Goal: Transaction & Acquisition: Purchase product/service

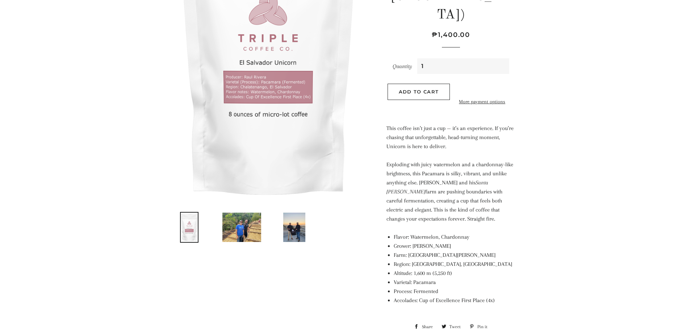
scroll to position [181, 0]
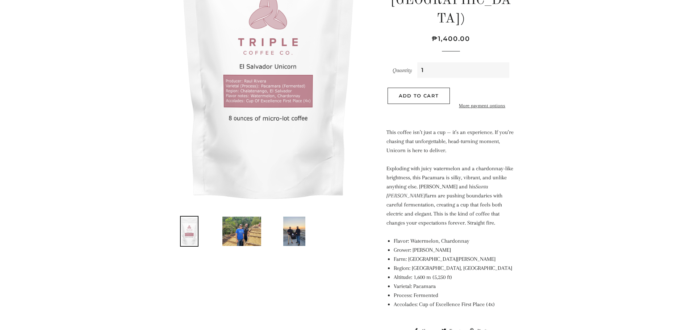
click at [243, 235] on img at bounding box center [242, 231] width 41 height 31
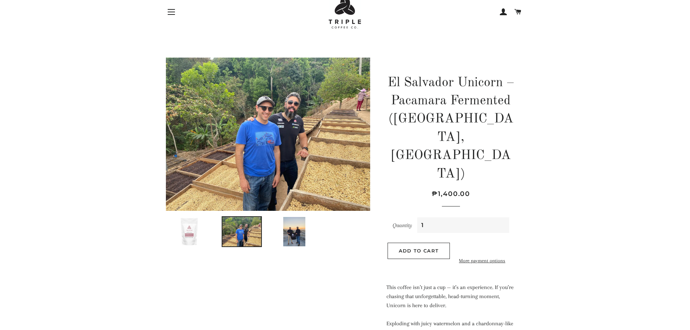
scroll to position [24, 0]
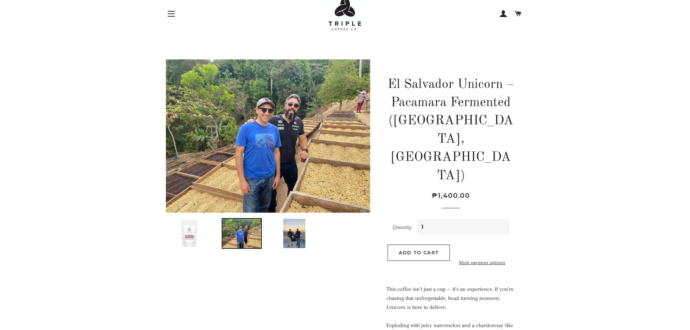
click at [295, 235] on img at bounding box center [295, 233] width 24 height 31
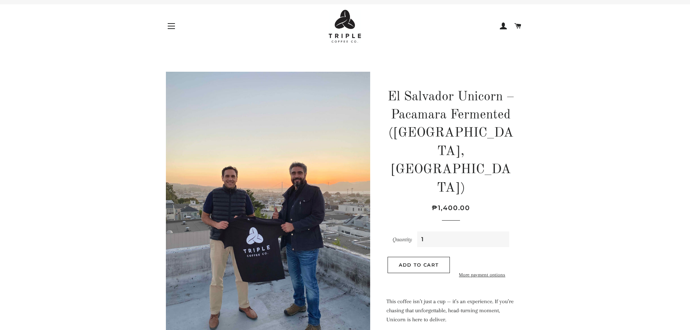
scroll to position [0, 0]
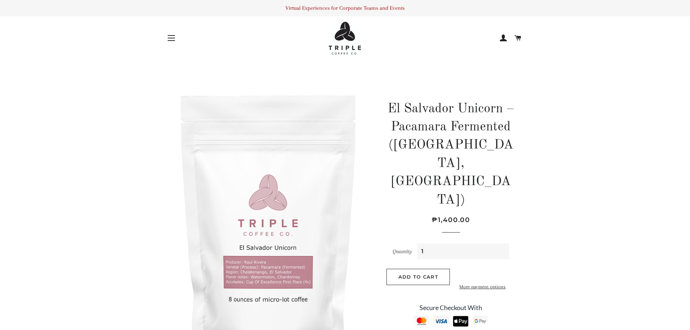
click at [172, 36] on span "button" at bounding box center [171, 35] width 7 height 1
click at [166, 39] on button "Site navigation" at bounding box center [171, 38] width 18 height 18
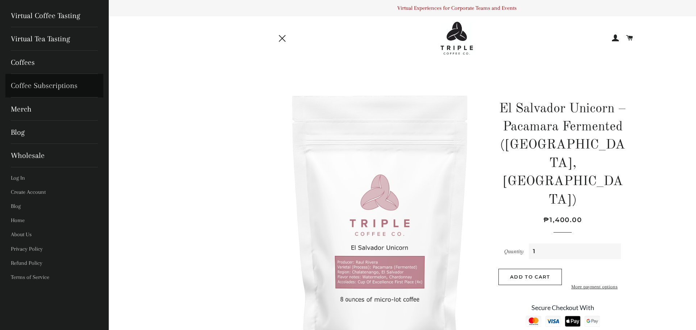
click at [47, 84] on link "Coffee Subscriptions" at bounding box center [54, 85] width 98 height 23
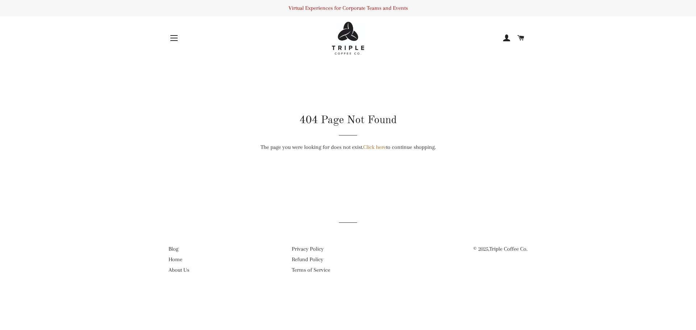
click at [172, 37] on button "Site navigation" at bounding box center [174, 38] width 18 height 18
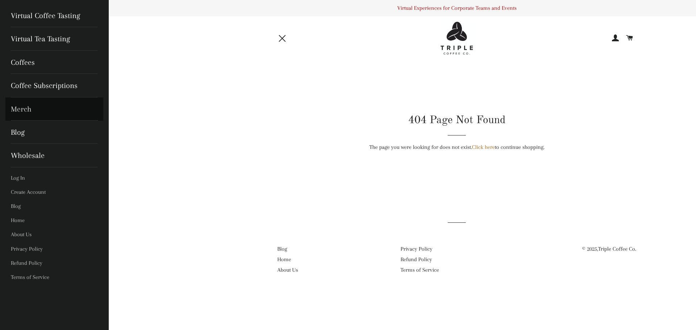
click at [37, 114] on link "Merch" at bounding box center [54, 108] width 98 height 23
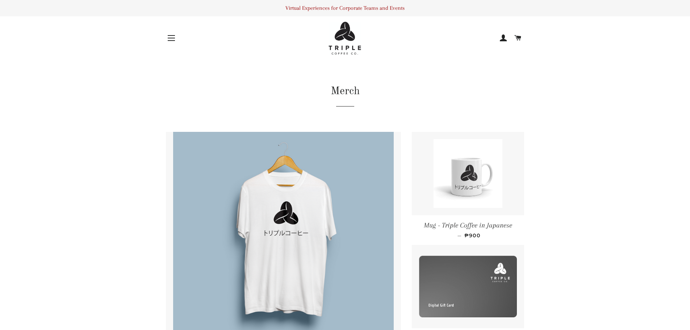
click at [171, 39] on button "Site navigation" at bounding box center [171, 38] width 18 height 18
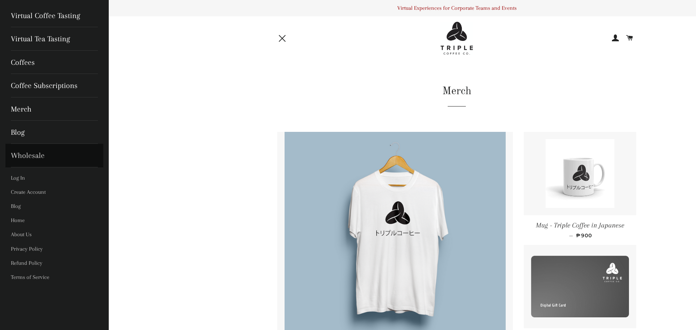
click at [54, 158] on link "Wholesale" at bounding box center [54, 155] width 98 height 23
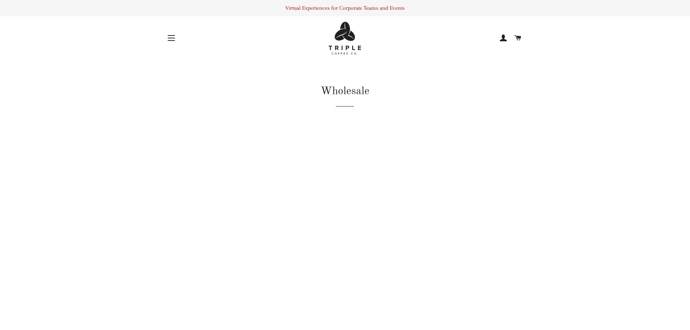
click at [346, 43] on img at bounding box center [345, 38] width 33 height 33
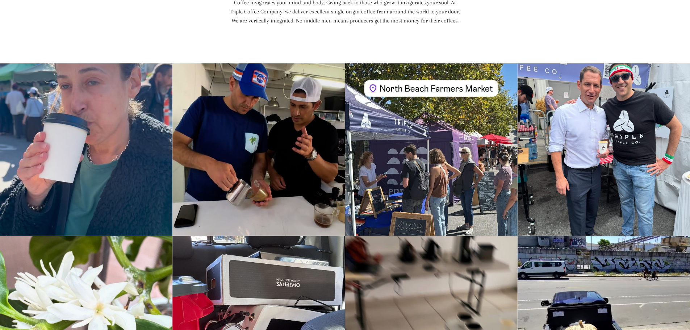
scroll to position [628, 0]
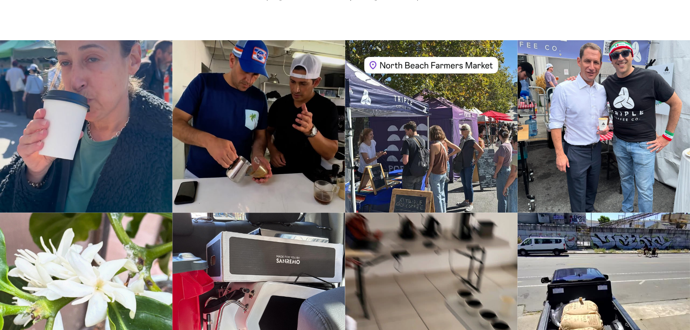
click at [93, 176] on div "Instagram post opens in a popup" at bounding box center [86, 126] width 172 height 172
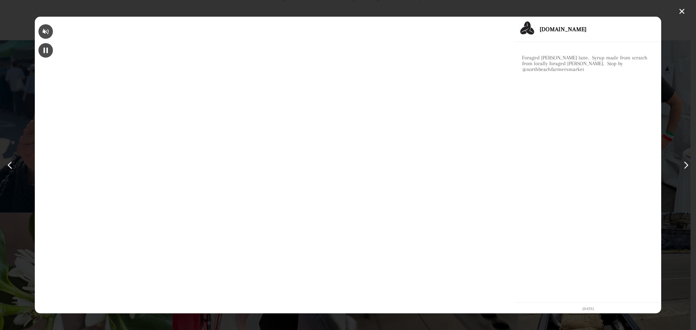
click at [53, 33] on div "Mute" at bounding box center [45, 31] width 14 height 14
click at [684, 10] on div "✕" at bounding box center [681, 11] width 11 height 11
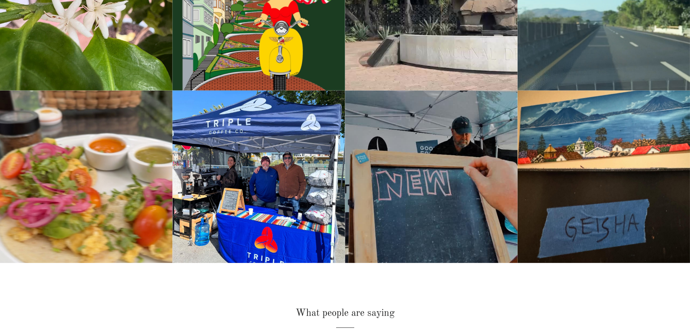
scroll to position [1111, 0]
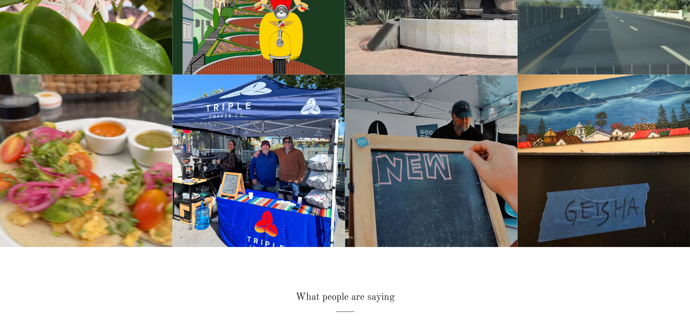
click at [230, 175] on div "Instagram post opens in a popup" at bounding box center [258, 161] width 172 height 172
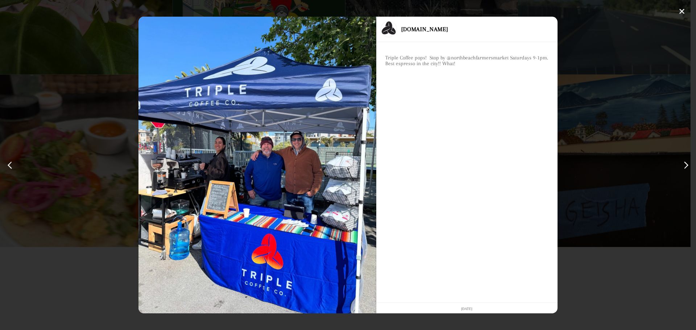
click at [587, 72] on div "✕ triple.coffee Triple Coffee pops! Stop by @northbeachfarmersmarket Saturdays …" at bounding box center [348, 165] width 696 height 330
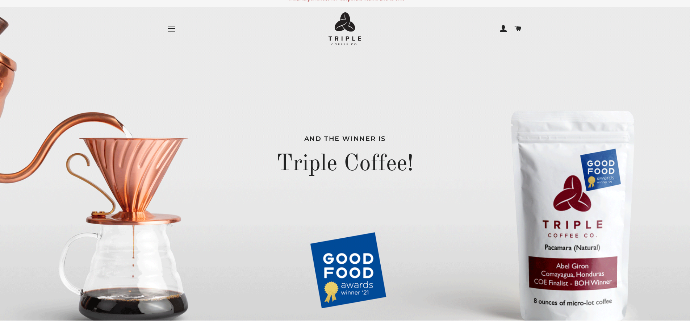
scroll to position [0, 0]
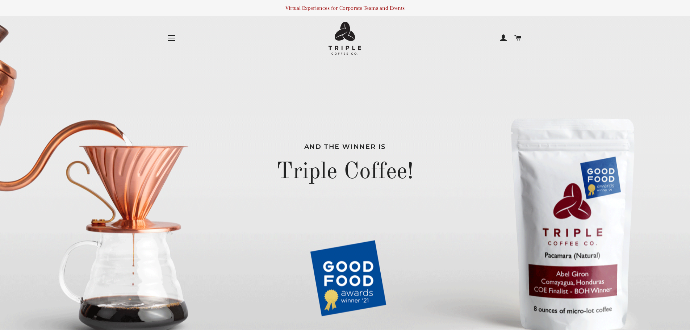
click at [503, 37] on span at bounding box center [503, 38] width 7 height 11
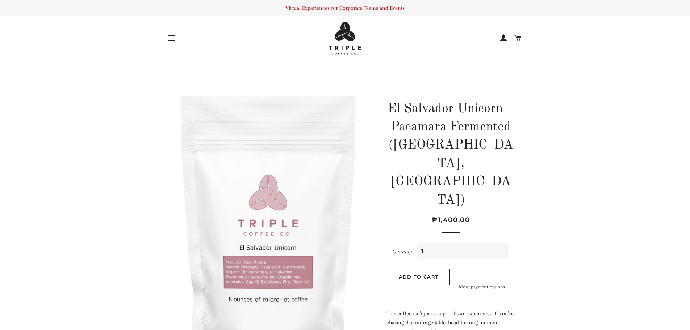
click at [506, 41] on span at bounding box center [503, 38] width 7 height 11
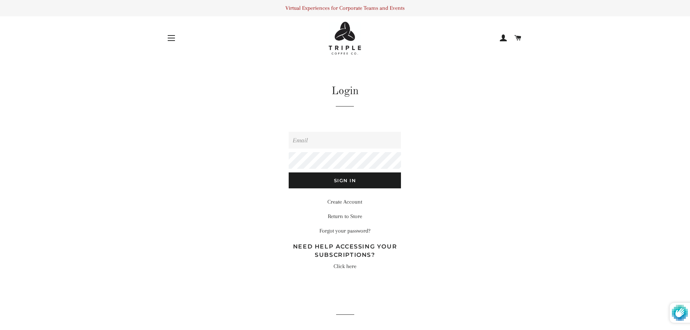
click at [173, 38] on span "button" at bounding box center [171, 38] width 7 height 1
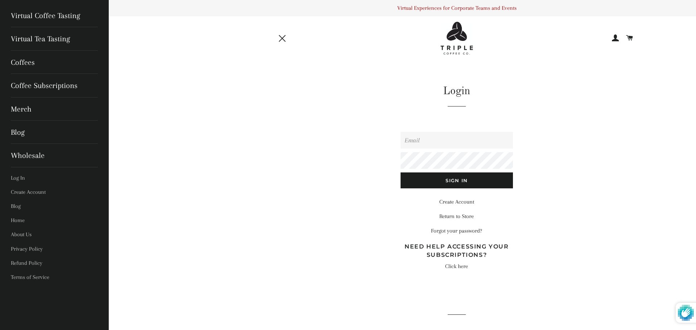
click at [283, 41] on button "Site navigation" at bounding box center [283, 38] width 18 height 18
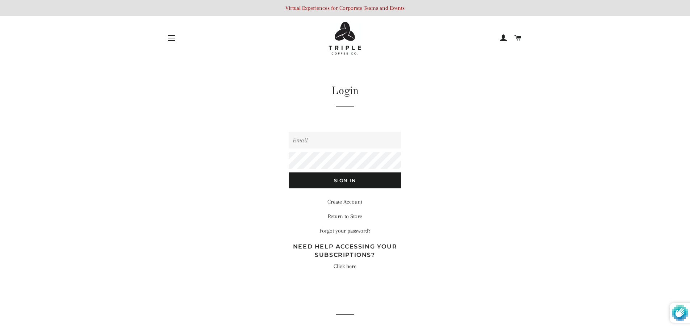
click at [381, 12] on p "Virtual Experiences for Corporate Teams and Events" at bounding box center [345, 8] width 690 height 16
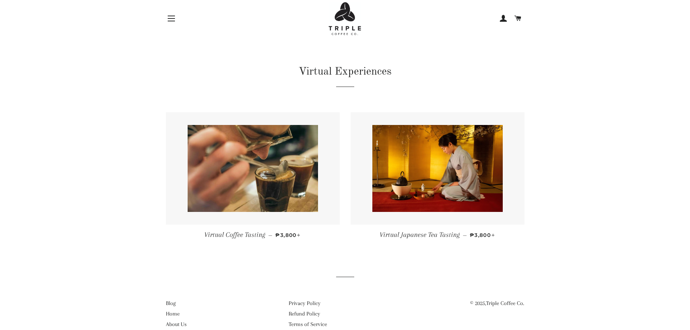
scroll to position [35, 0]
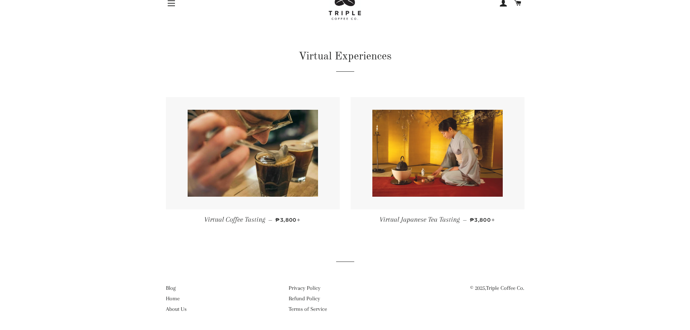
click at [427, 167] on img at bounding box center [437, 153] width 130 height 87
